Goal: Task Accomplishment & Management: Complete application form

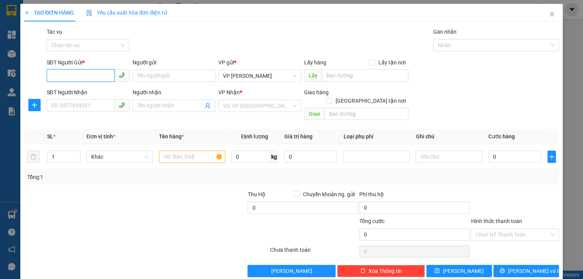
click at [91, 74] on input "SĐT Người Gửi *" at bounding box center [81, 75] width 68 height 12
type input "0944387406"
click at [154, 78] on input "Người gửi" at bounding box center [173, 76] width 83 height 12
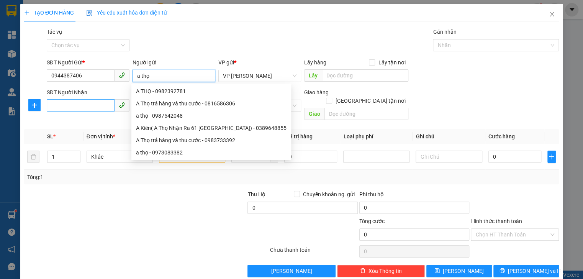
type input "a thọ"
click at [77, 106] on input "SĐT Người Nhận" at bounding box center [81, 105] width 68 height 12
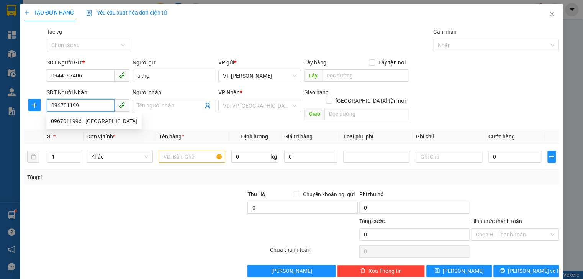
type input "0967011996"
click at [82, 124] on div "0967011996 - [GEOGRAPHIC_DATA]" at bounding box center [94, 121] width 86 height 8
type input "[PERSON_NAME]"
type input "cổ đạm"
type input "50.000"
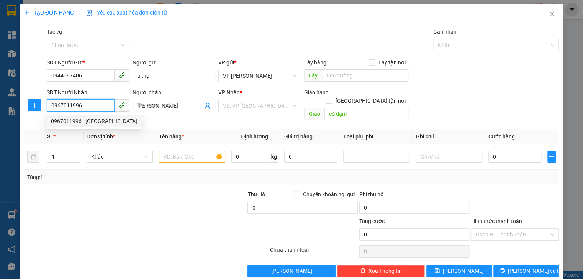
type input "50.000"
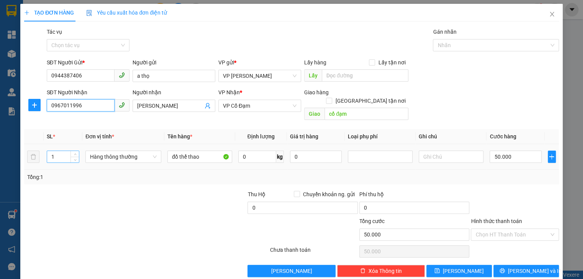
type input "0967011996"
click at [60, 151] on input "1" at bounding box center [63, 156] width 32 height 11
type input "2"
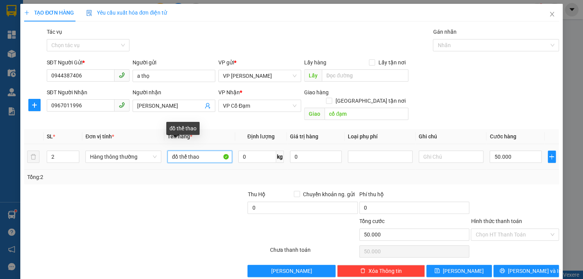
click at [204, 150] on input "đồ thể thao" at bounding box center [199, 156] width 65 height 12
type input "đ"
type input "bống đèn"
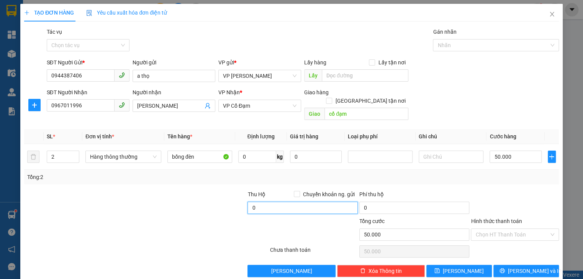
click at [250, 201] on input "0" at bounding box center [302, 207] width 110 height 12
type input "6.035.000"
click at [519, 150] on input "50.000" at bounding box center [515, 156] width 52 height 12
type input "0"
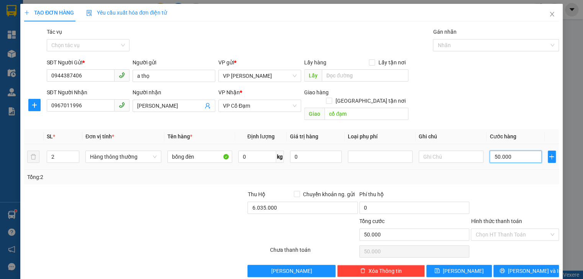
type input "0"
type input "1"
type input "01"
type input "12"
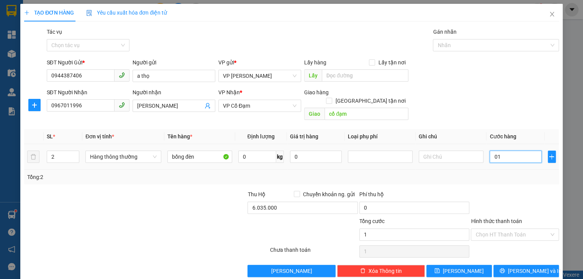
type input "12"
type input "012"
type input "1"
type input "01"
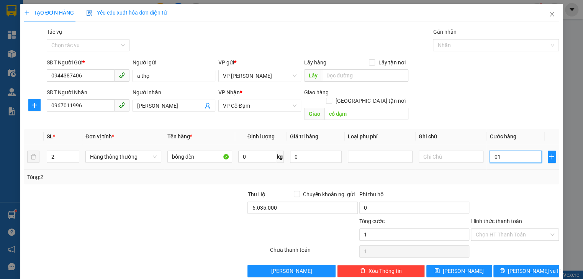
type input "0"
click at [489, 150] on input "0" at bounding box center [515, 156] width 52 height 12
type input "10"
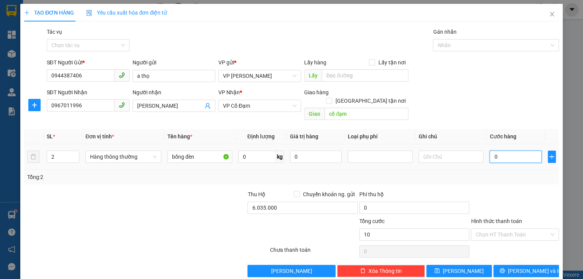
type input "10"
type input "120"
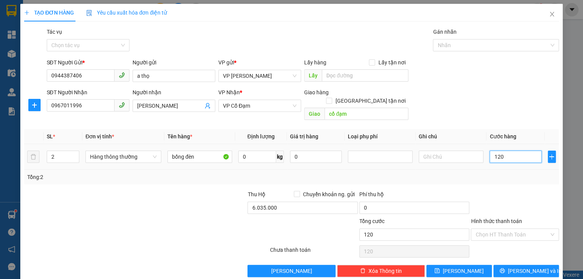
type input "1.200"
type input "120"
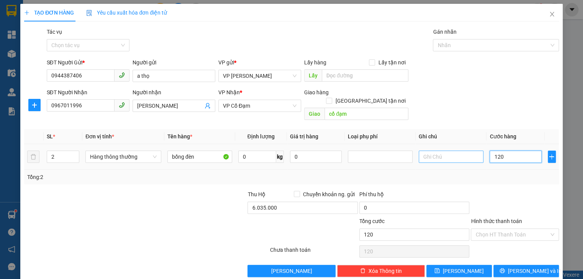
type input "120"
type input "120.000"
click at [454, 150] on input "text" at bounding box center [450, 156] width 65 height 12
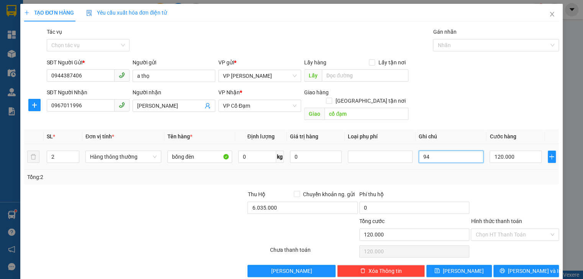
type input "9"
type input "00757763001 tp bank [PERSON_NAME]"
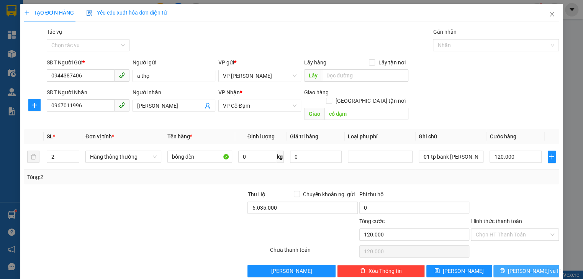
click at [515, 265] on button "[PERSON_NAME] và In" at bounding box center [525, 271] width 65 height 12
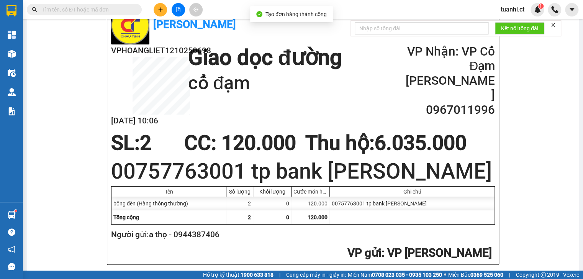
scroll to position [337, 0]
